Goal: Task Accomplishment & Management: Use online tool/utility

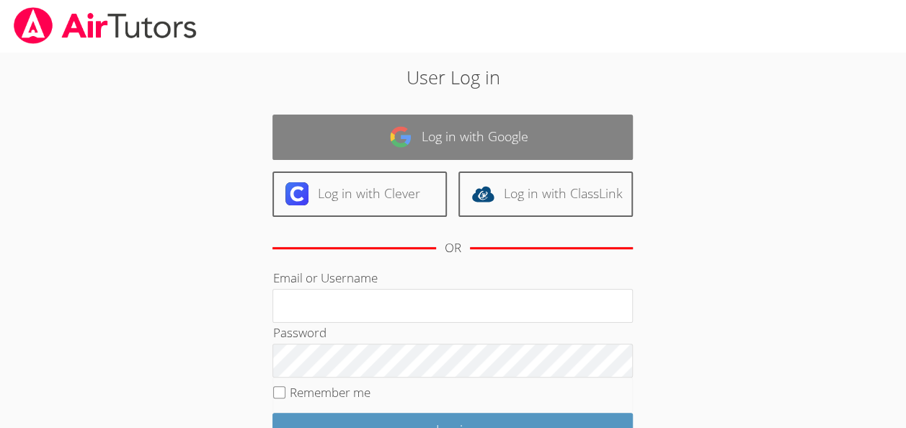
click at [508, 138] on link "Log in with Google" at bounding box center [452, 137] width 360 height 45
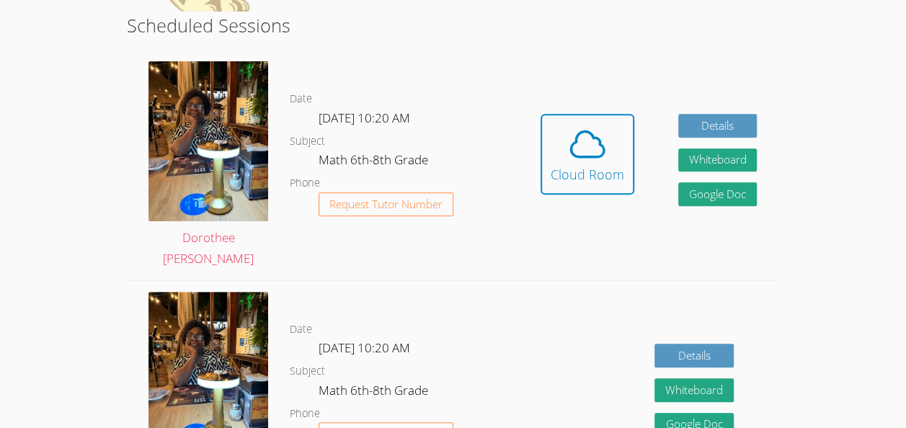
scroll to position [268, 0]
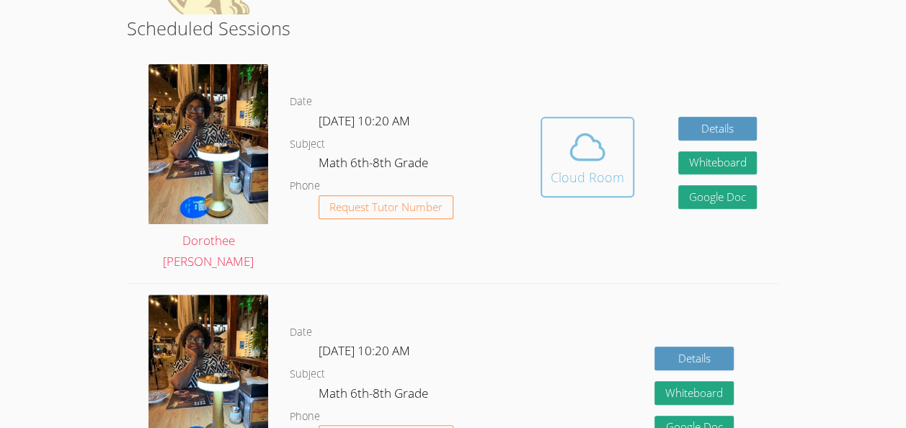
click at [599, 192] on button "Cloud Room" at bounding box center [587, 157] width 94 height 81
click at [598, 158] on icon at bounding box center [587, 147] width 40 height 40
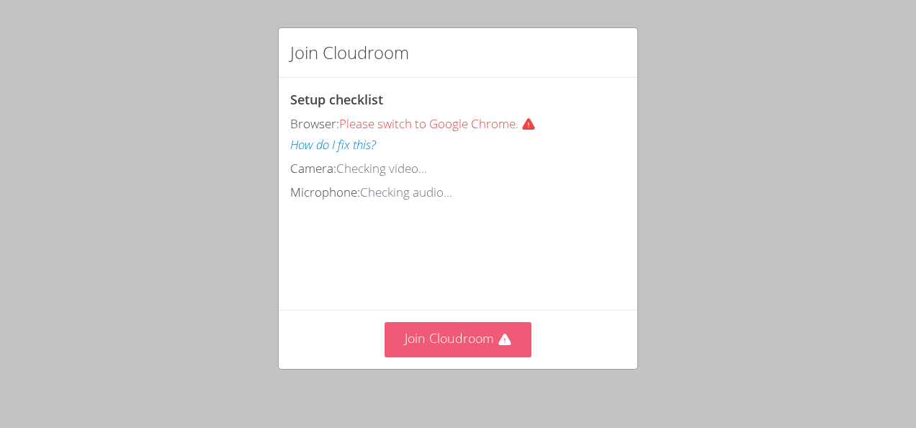
click at [500, 352] on button "Join Cloudroom" at bounding box center [459, 339] width 148 height 35
click at [465, 349] on button "Join Cloudroom" at bounding box center [459, 339] width 148 height 35
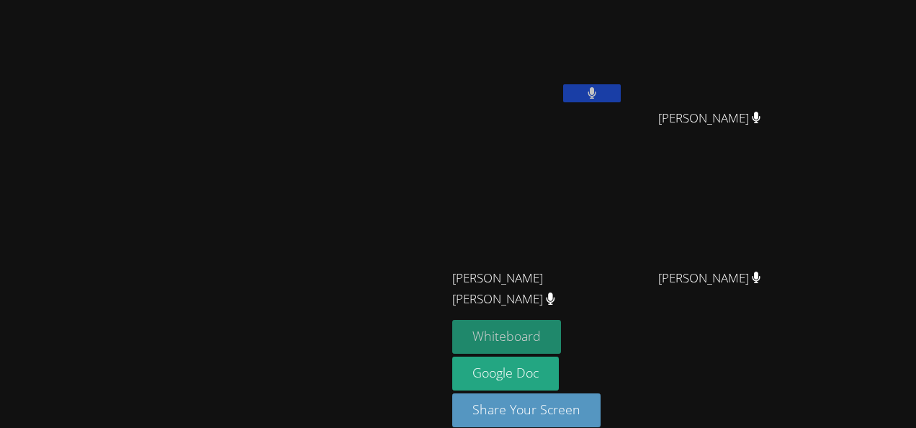
click at [561, 328] on button "Whiteboard" at bounding box center [506, 337] width 109 height 34
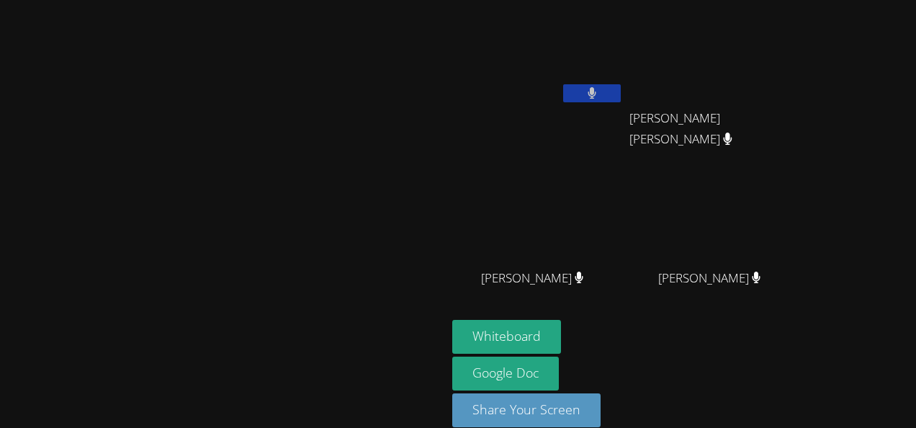
click at [331, 162] on video at bounding box center [223, 194] width 216 height 245
click at [621, 89] on button at bounding box center [592, 93] width 58 height 18
click at [621, 95] on button at bounding box center [592, 93] width 58 height 18
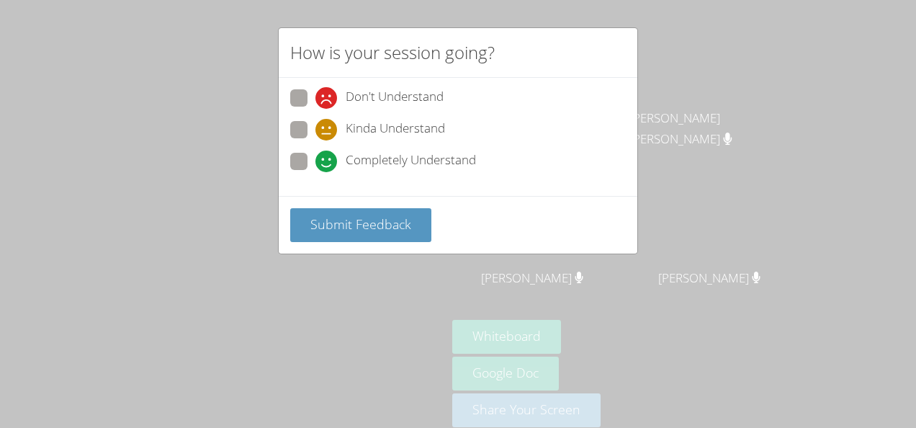
click at [438, 170] on span "Completely Understand" at bounding box center [411, 162] width 130 height 22
click at [328, 165] on input "Completely Understand" at bounding box center [322, 159] width 12 height 12
radio input "true"
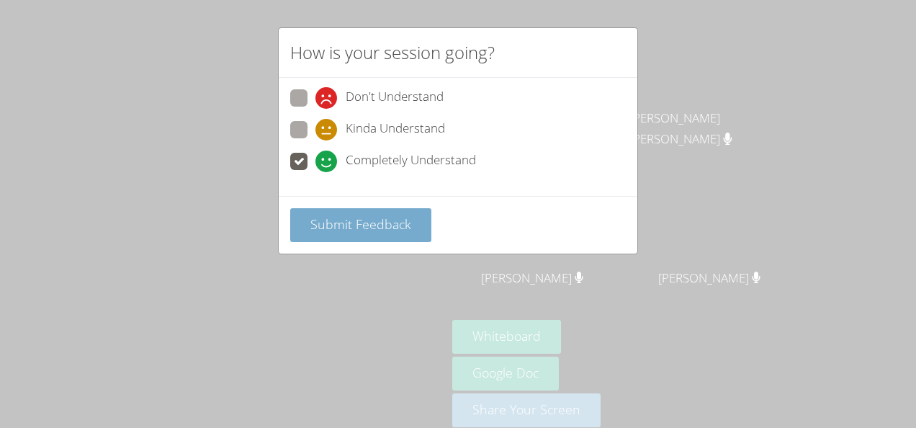
click at [389, 223] on span "Submit Feedback" at bounding box center [360, 223] width 101 height 17
